Goal: Information Seeking & Learning: Learn about a topic

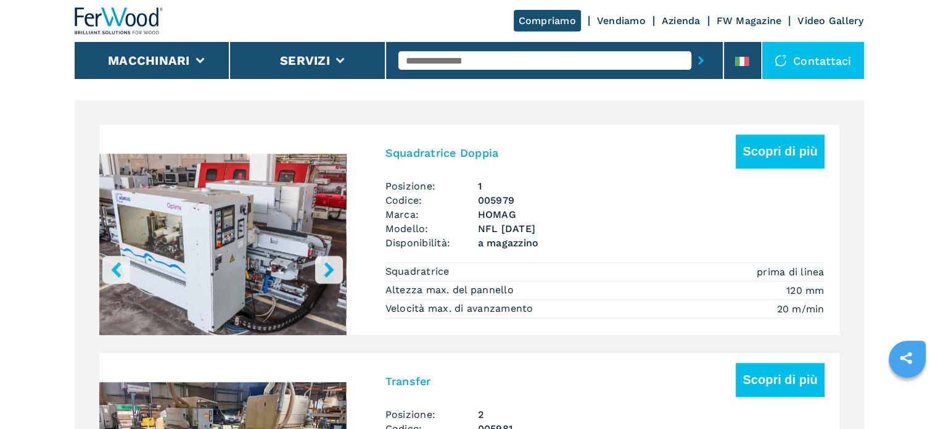
click at [501, 233] on h3 "NFL [DATE]" at bounding box center [651, 228] width 347 height 14
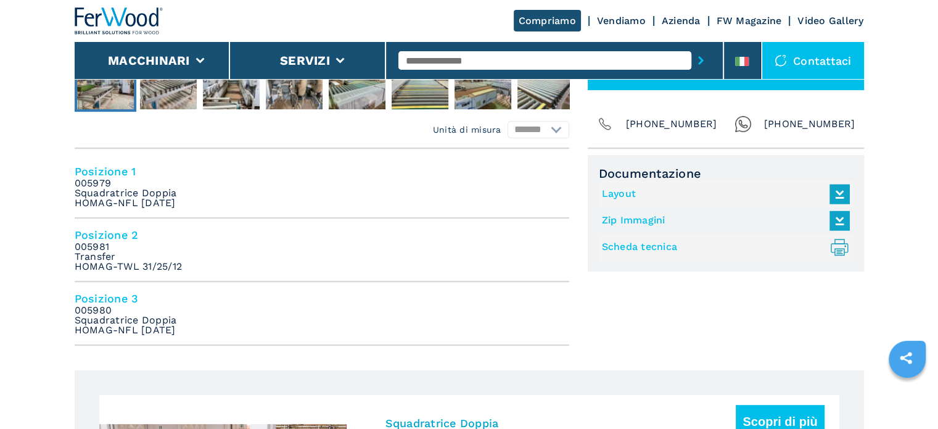
scroll to position [493, 0]
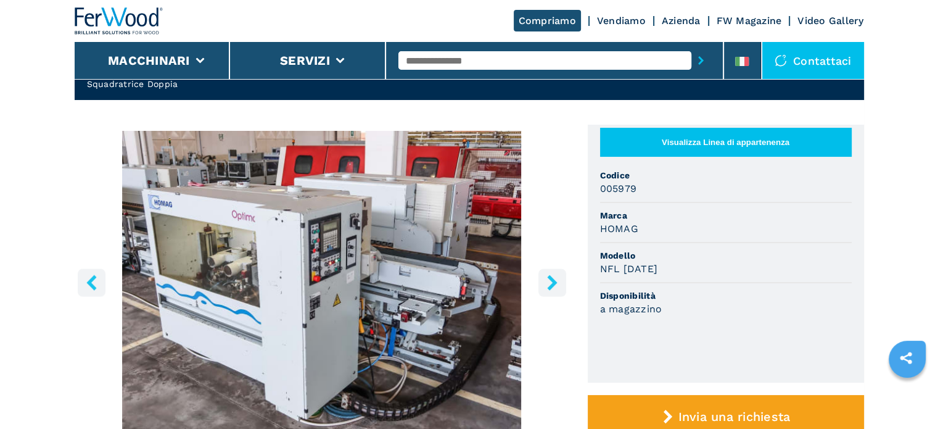
click at [555, 276] on icon "right-button" at bounding box center [552, 281] width 15 height 15
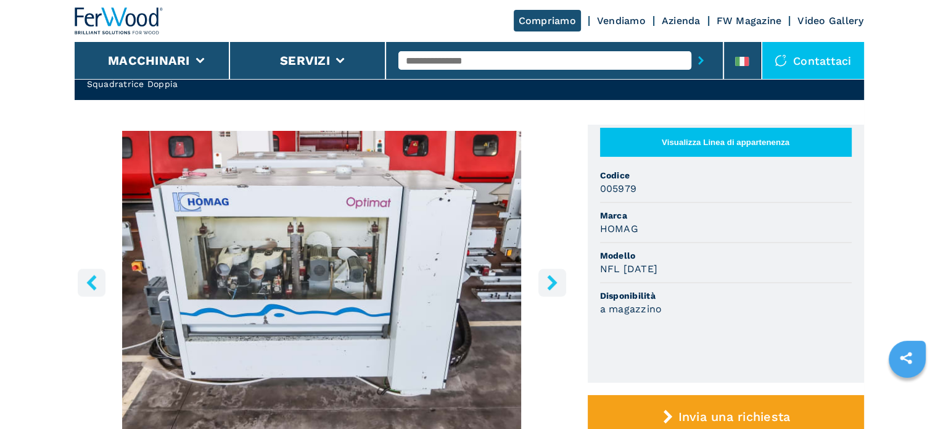
click at [555, 276] on icon "right-button" at bounding box center [552, 281] width 15 height 15
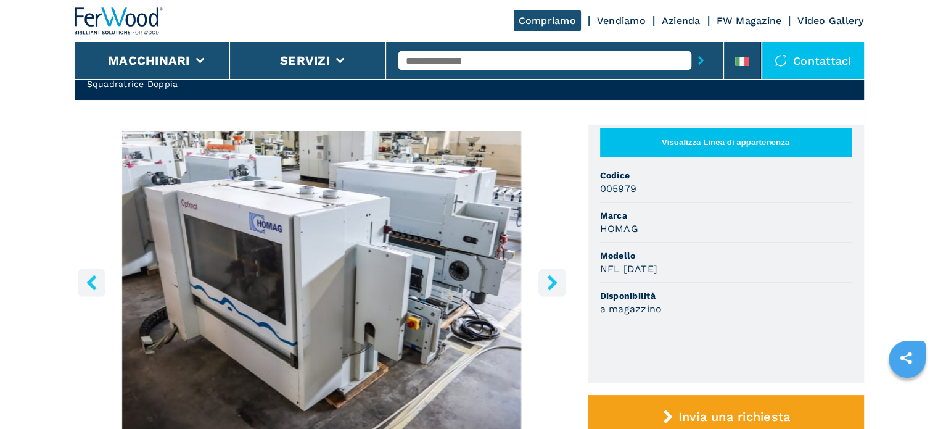
click at [555, 276] on icon "right-button" at bounding box center [552, 281] width 15 height 15
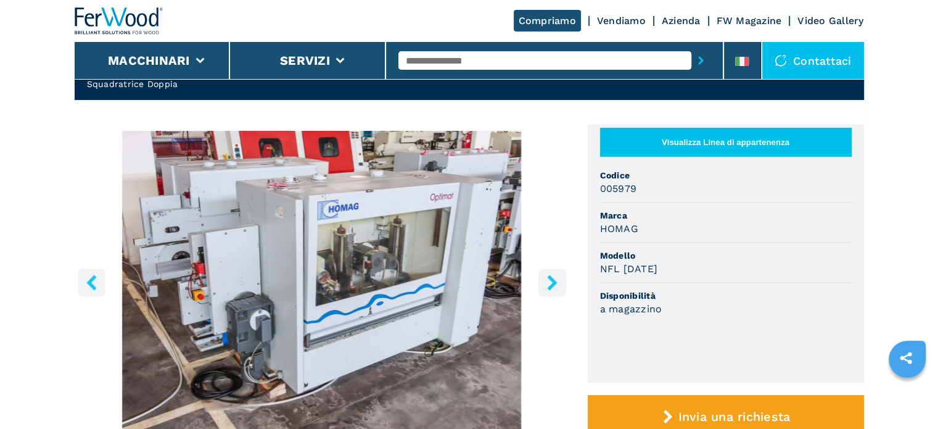
click at [555, 276] on icon "right-button" at bounding box center [552, 281] width 15 height 15
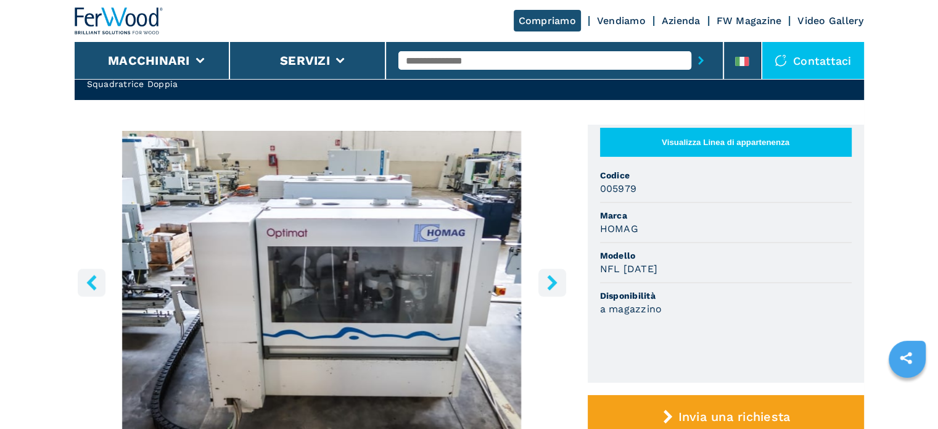
click at [555, 276] on icon "right-button" at bounding box center [552, 281] width 15 height 15
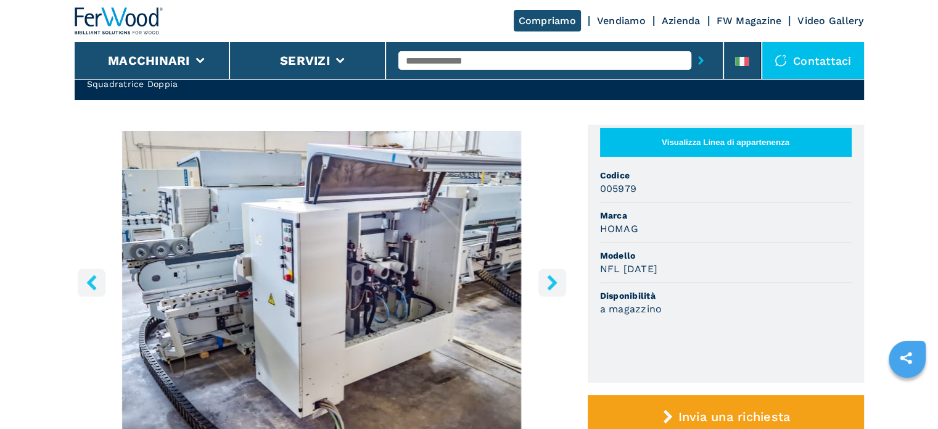
click at [555, 276] on icon "right-button" at bounding box center [552, 281] width 15 height 15
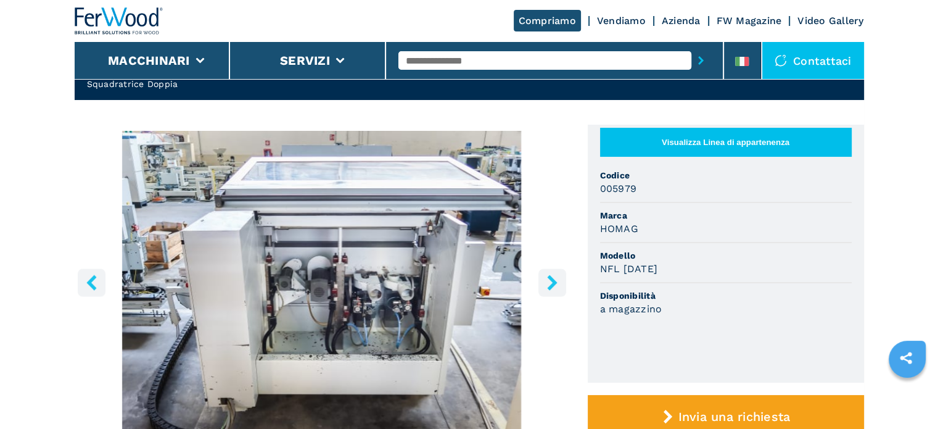
click at [555, 276] on icon "right-button" at bounding box center [552, 281] width 15 height 15
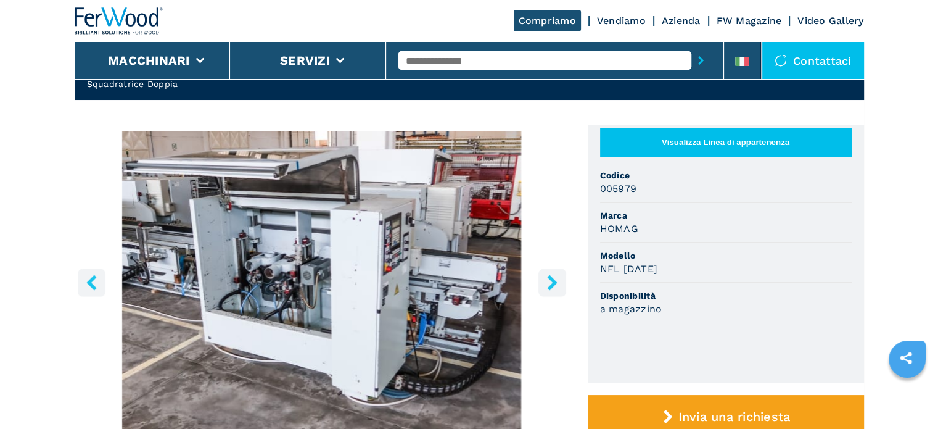
click at [555, 276] on icon "right-button" at bounding box center [552, 281] width 15 height 15
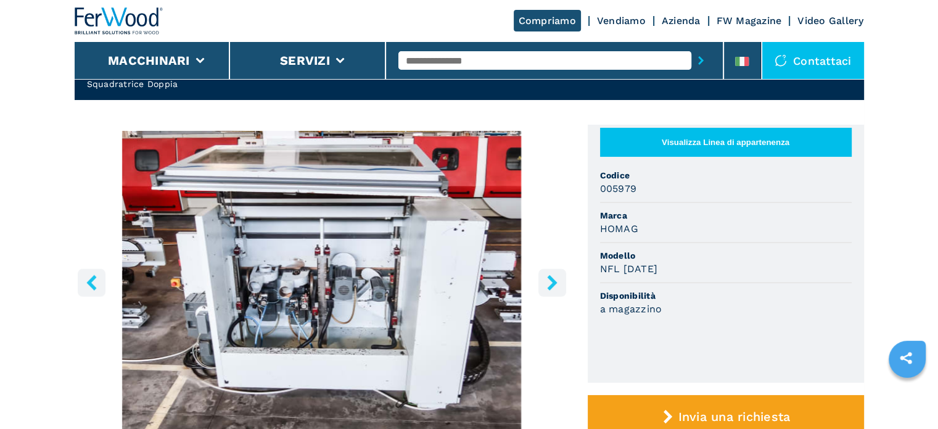
click at [555, 276] on icon "right-button" at bounding box center [552, 281] width 15 height 15
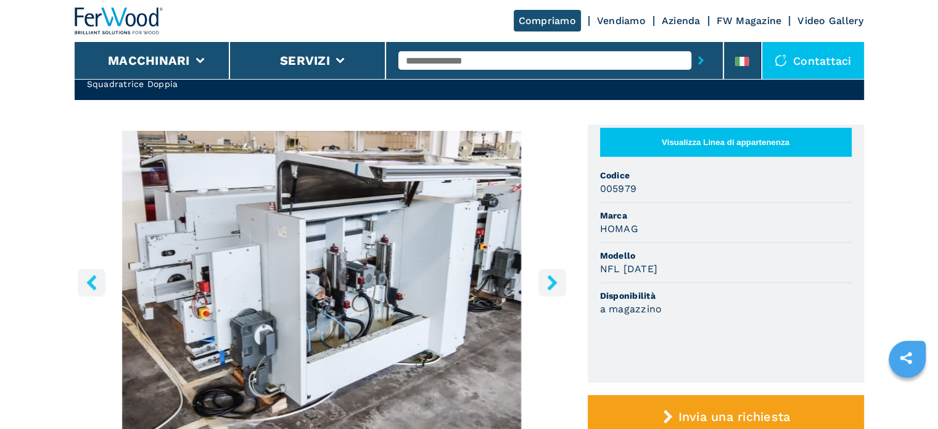
click at [555, 276] on icon "right-button" at bounding box center [552, 281] width 15 height 15
